Goal: Check status

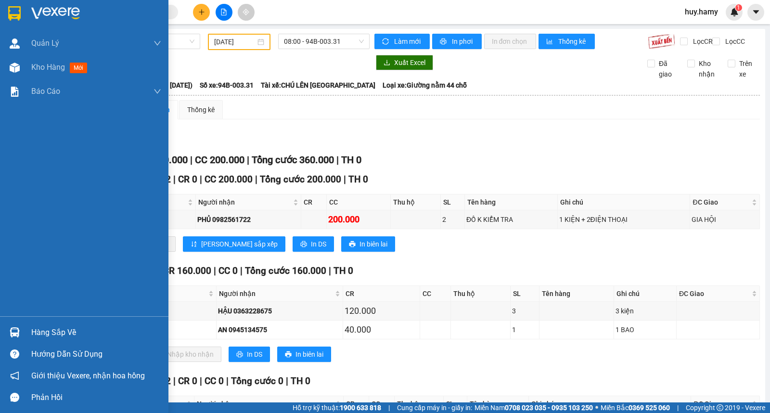
click at [39, 335] on div "Hàng sắp về" at bounding box center [96, 332] width 130 height 14
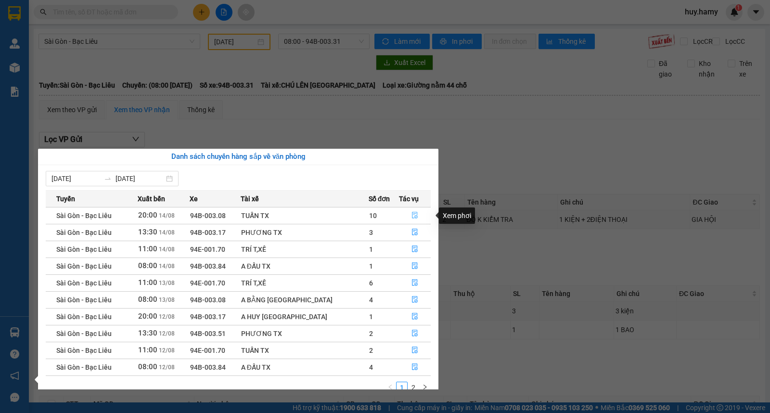
click at [412, 213] on icon "file-done" at bounding box center [415, 215] width 6 height 7
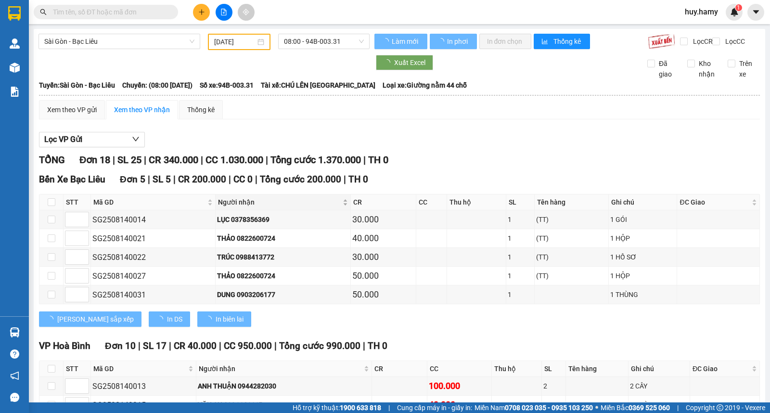
type input "[DATE]"
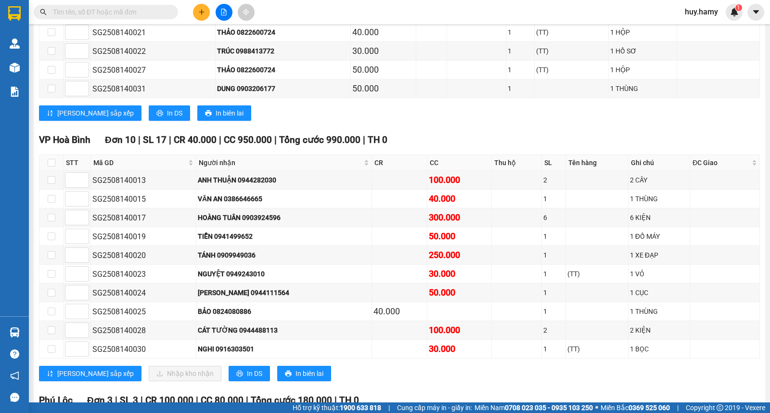
scroll to position [214, 0]
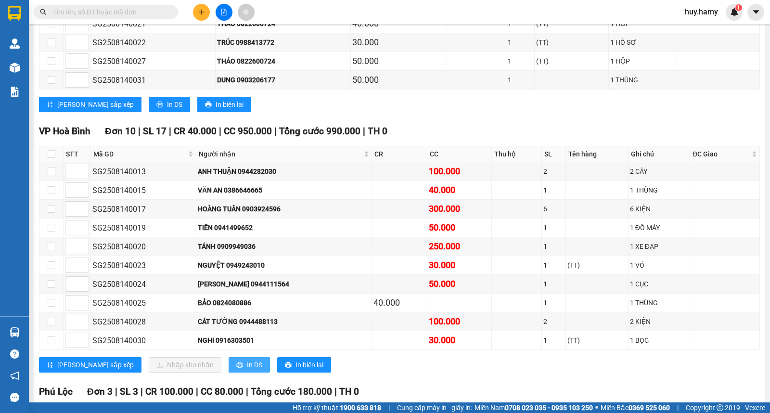
click at [236, 368] on icon "printer" at bounding box center [239, 364] width 7 height 7
click at [247, 370] on span "In DS" at bounding box center [254, 364] width 15 height 11
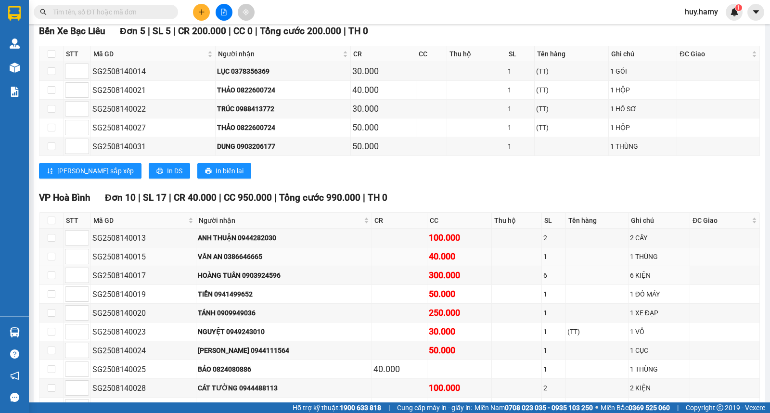
scroll to position [53, 0]
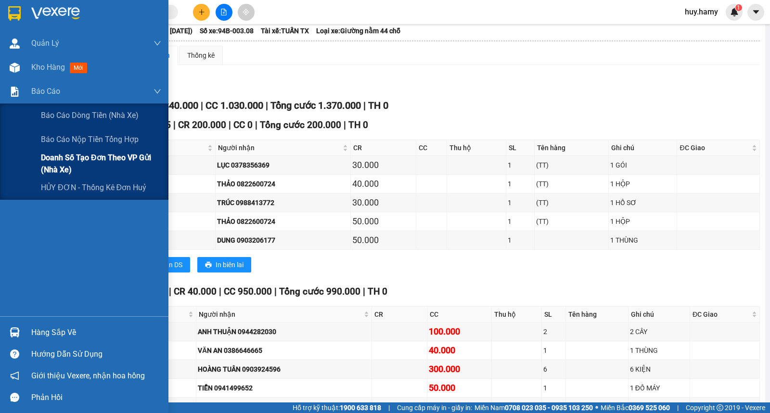
click at [74, 159] on span "Doanh số tạo đơn theo VP gửi (nhà xe)" at bounding box center [101, 164] width 120 height 24
